Goal: Transaction & Acquisition: Purchase product/service

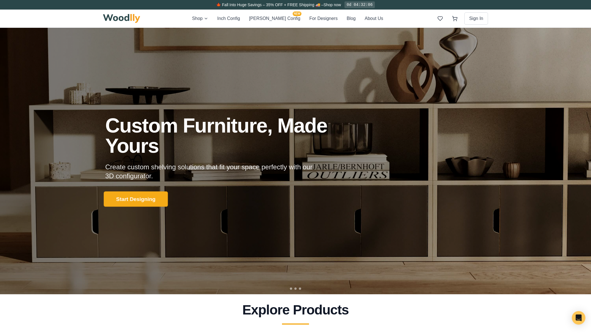
click at [150, 199] on button "Start Designing" at bounding box center [136, 199] width 64 height 15
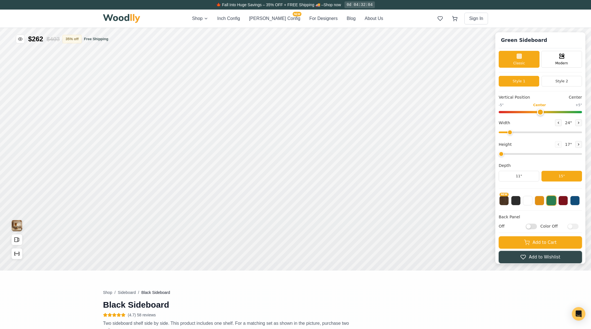
type input "56"
type input "2"
click at [315, 19] on button "For Designers" at bounding box center [323, 18] width 28 height 7
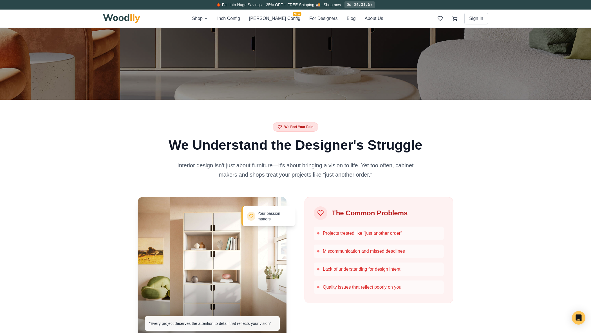
scroll to position [169, 0]
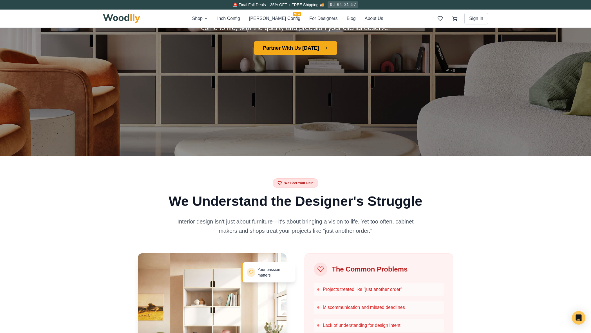
click at [248, 14] on div "Shop Inch Config Cella Config NEW For Designers Blog About Us Sign In" at bounding box center [295, 19] width 385 height 18
click at [240, 17] on button "Inch Config" at bounding box center [228, 18] width 23 height 7
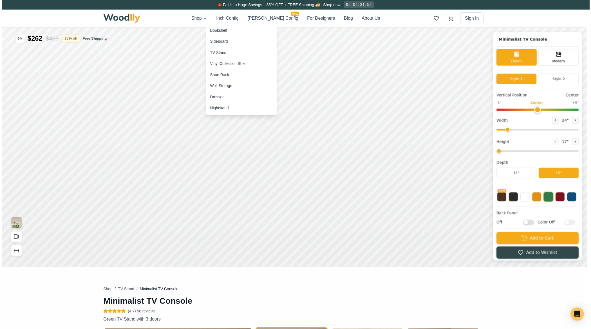
type input "63"
type input "2"
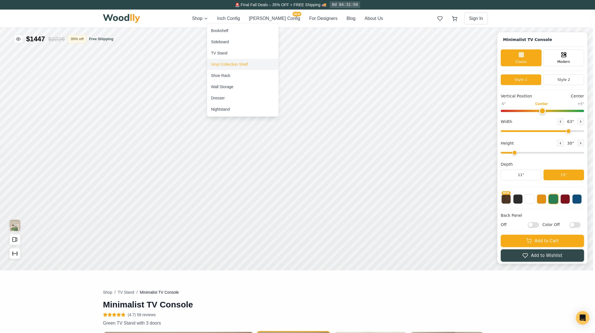
click at [256, 64] on div "Vinyl Collection Shelf" at bounding box center [242, 64] width 71 height 11
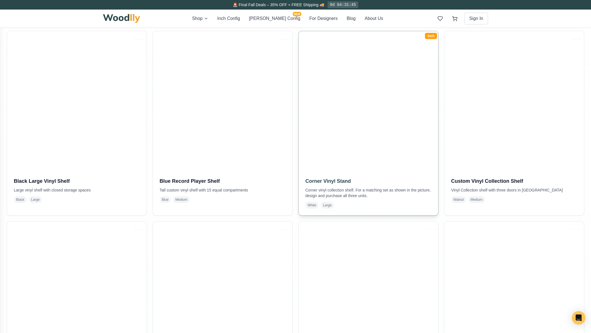
scroll to position [150, 0]
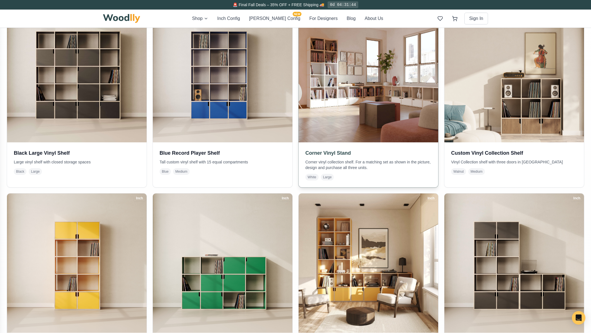
click at [328, 176] on span "Large" at bounding box center [327, 177] width 13 height 7
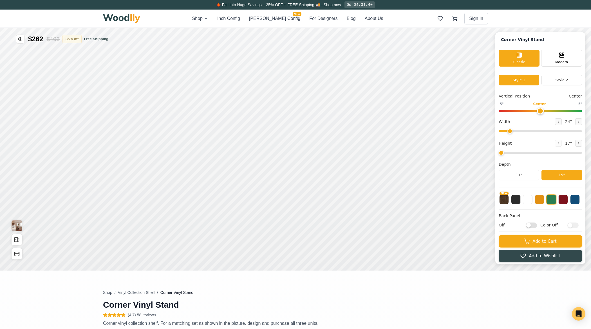
type input "72"
type input "2"
click at [530, 198] on button at bounding box center [527, 200] width 10 height 10
click at [531, 202] on button at bounding box center [527, 200] width 10 height 10
click at [562, 176] on button "15"" at bounding box center [561, 175] width 40 height 11
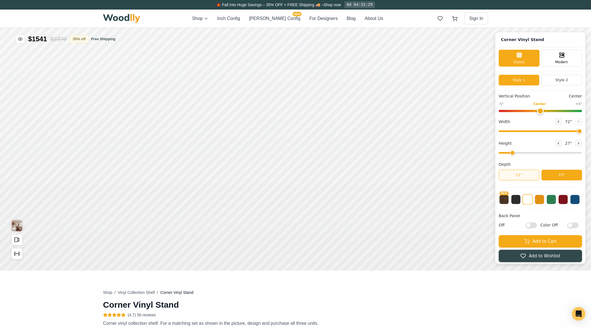
click at [530, 174] on button "11"" at bounding box center [518, 175] width 40 height 11
click at [553, 172] on button "15"" at bounding box center [561, 175] width 40 height 11
drag, startPoint x: 544, startPoint y: 111, endPoint x: 570, endPoint y: 114, distance: 26.1
click at [573, 112] on input "range" at bounding box center [539, 111] width 83 height 2
drag, startPoint x: 571, startPoint y: 109, endPoint x: 541, endPoint y: 115, distance: 30.2
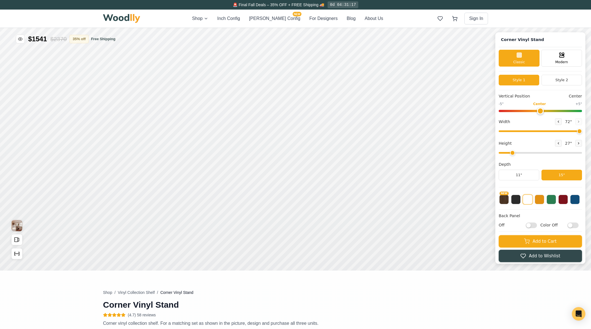
type input "0"
click at [541, 112] on input "range" at bounding box center [539, 111] width 83 height 2
click at [560, 79] on button "Style 2" at bounding box center [561, 80] width 40 height 11
click at [535, 82] on button "Style 1" at bounding box center [518, 80] width 40 height 11
click at [537, 227] on input "Off" at bounding box center [530, 225] width 11 height 6
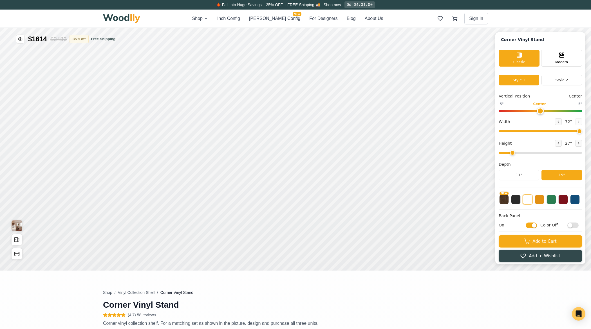
click at [537, 226] on input "On" at bounding box center [530, 225] width 11 height 6
checkbox input "false"
click at [373, 170] on icon at bounding box center [371, 169] width 7 height 7
type input "2"
drag, startPoint x: 513, startPoint y: 152, endPoint x: 520, endPoint y: 155, distance: 7.3
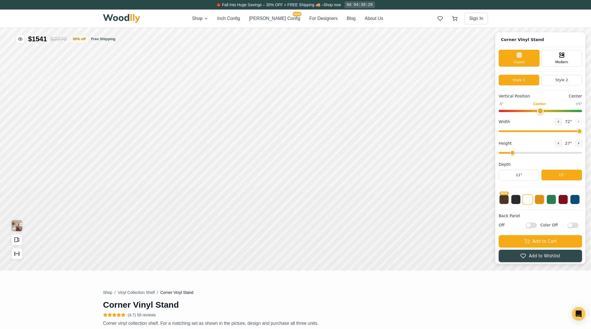
click at [520, 154] on input "range" at bounding box center [539, 153] width 83 height 2
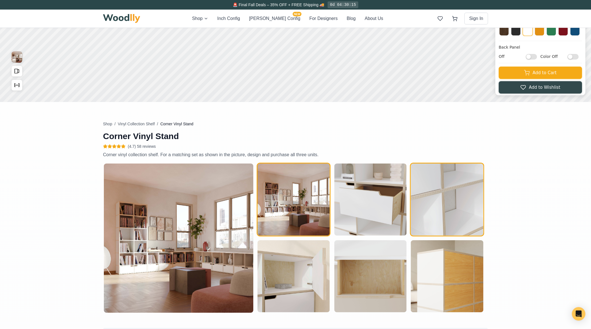
scroll to position [197, 0]
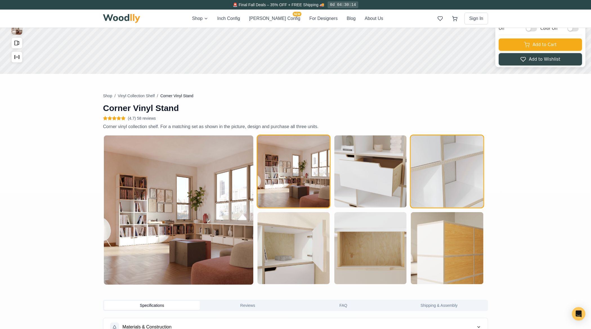
click at [431, 181] on img "button" at bounding box center [447, 172] width 72 height 72
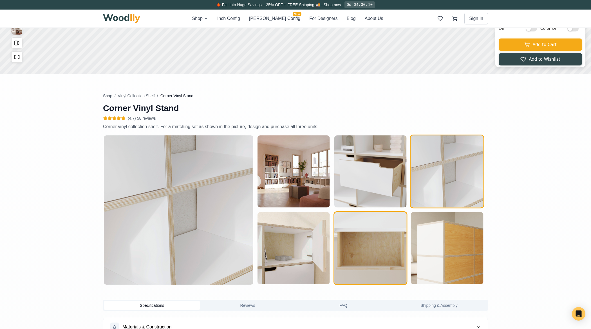
click at [381, 243] on img "button" at bounding box center [370, 248] width 72 height 72
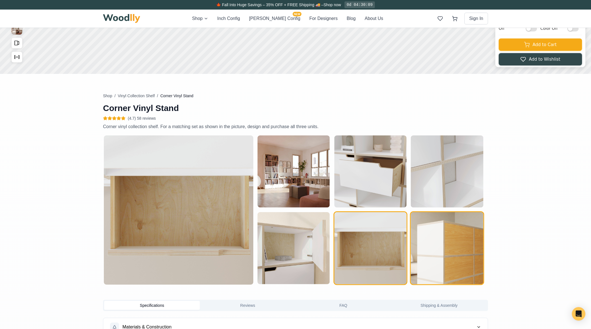
click at [424, 237] on img "button" at bounding box center [447, 248] width 72 height 72
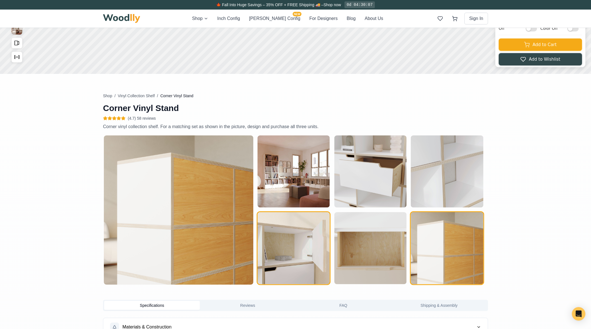
click at [310, 251] on img "button" at bounding box center [293, 248] width 72 height 72
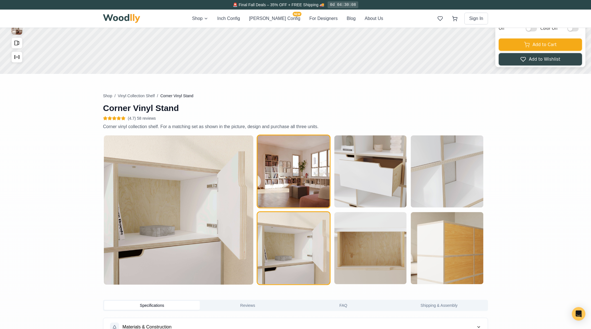
click at [310, 193] on img "button" at bounding box center [293, 172] width 72 height 72
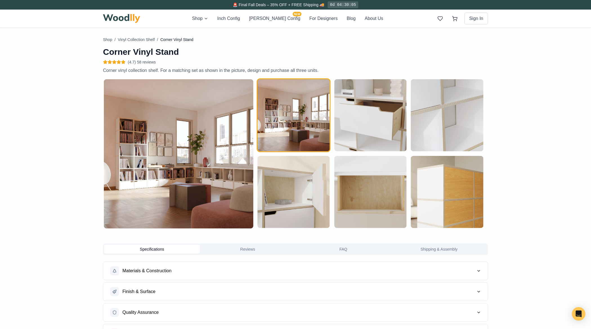
scroll to position [281, 0]
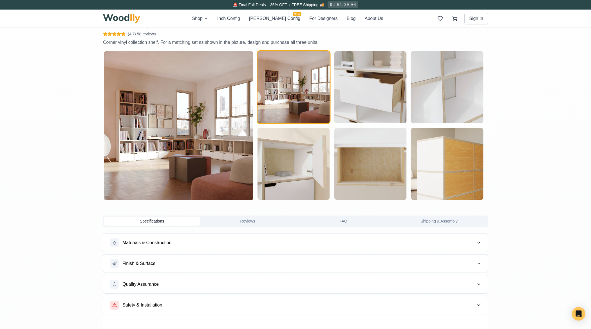
click at [237, 221] on button "Reviews" at bounding box center [248, 221] width 96 height 9
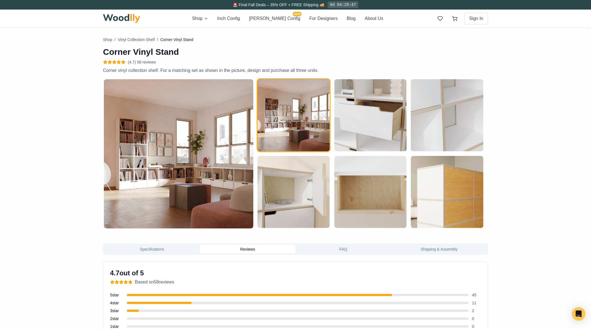
scroll to position [225, 0]
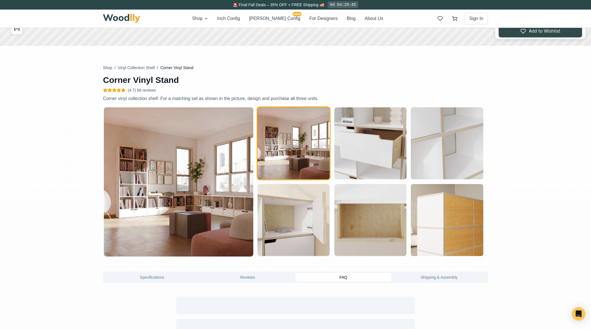
click at [355, 277] on button "FAQ" at bounding box center [343, 277] width 96 height 9
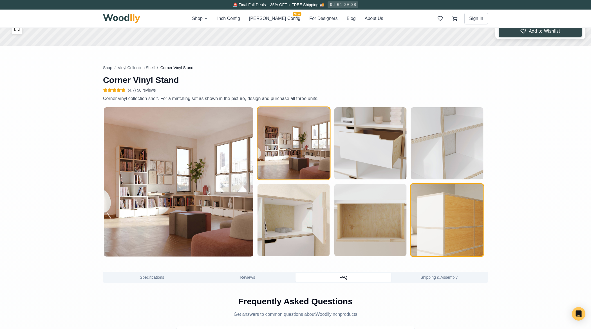
click at [427, 234] on img "button" at bounding box center [447, 220] width 72 height 72
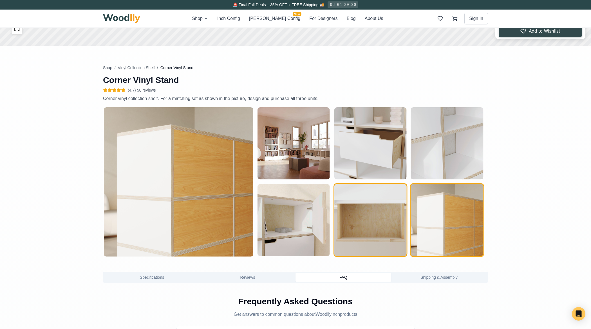
click at [393, 238] on img "button" at bounding box center [370, 220] width 72 height 72
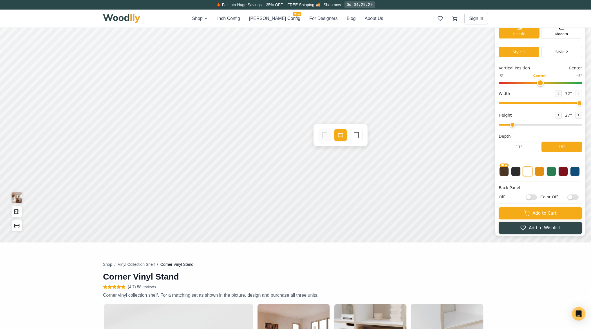
scroll to position [0, 0]
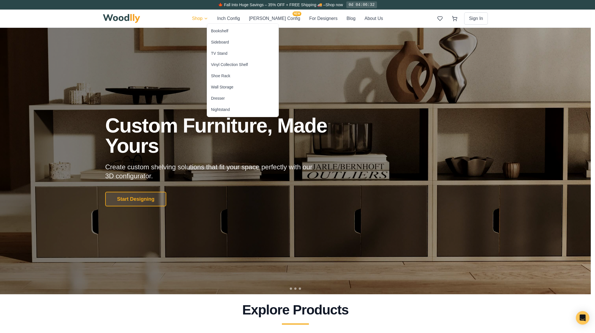
click at [227, 64] on div "Vinyl Collection Shelf" at bounding box center [229, 65] width 37 height 6
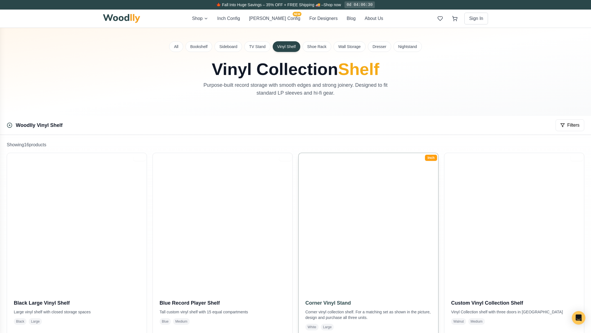
scroll to position [56, 0]
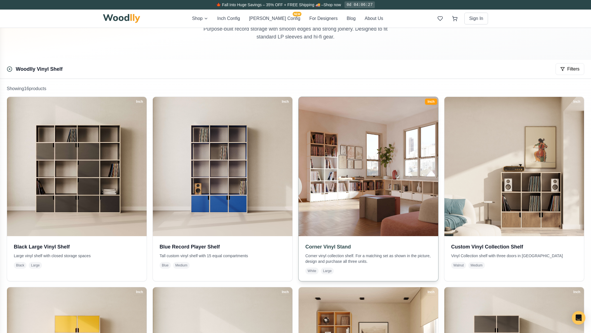
click at [330, 269] on span "Large" at bounding box center [327, 271] width 13 height 7
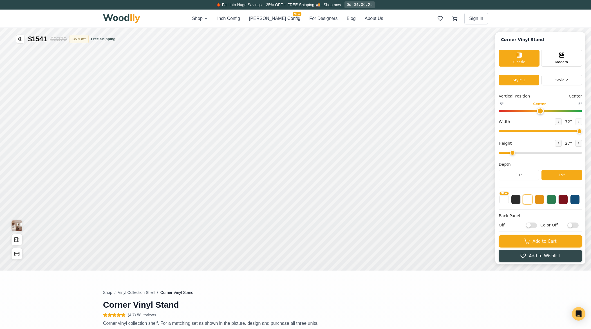
type input "72"
type input "2"
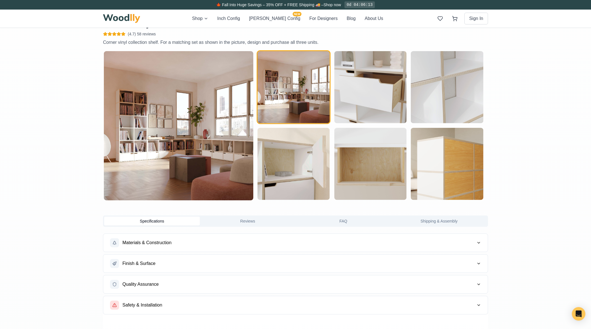
scroll to position [337, 0]
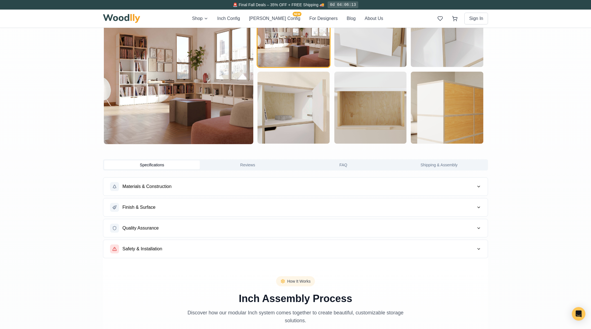
click at [147, 208] on span "Finish & Surface" at bounding box center [138, 207] width 33 height 7
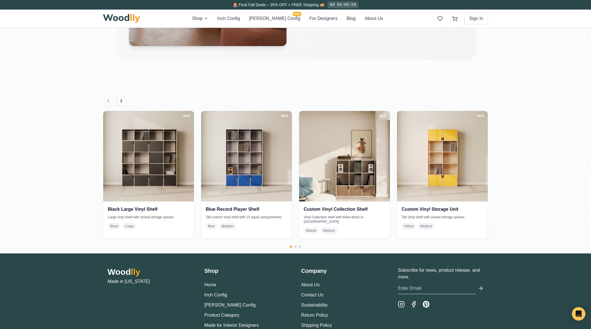
scroll to position [956, 0]
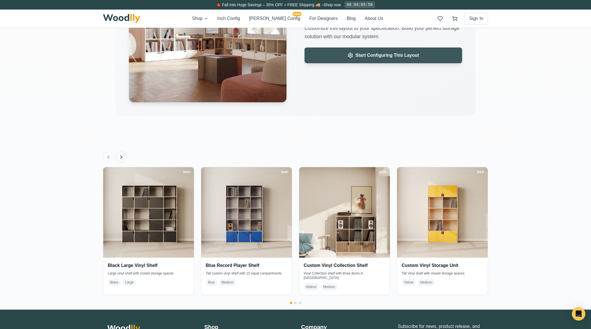
click at [387, 54] on span "Start Configuring This Layout" at bounding box center [387, 55] width 64 height 7
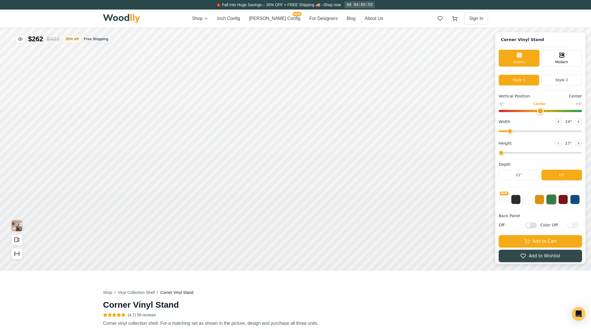
type input "72"
click at [562, 167] on rect "Open All Doors and Drawers" at bounding box center [563, 166] width 3 height 4
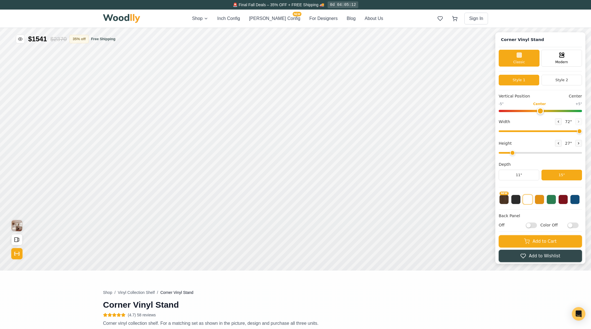
drag, startPoint x: 580, startPoint y: 68, endPoint x: 572, endPoint y: 70, distance: 7.8
type input "2"
